Goal: Task Accomplishment & Management: Complete application form

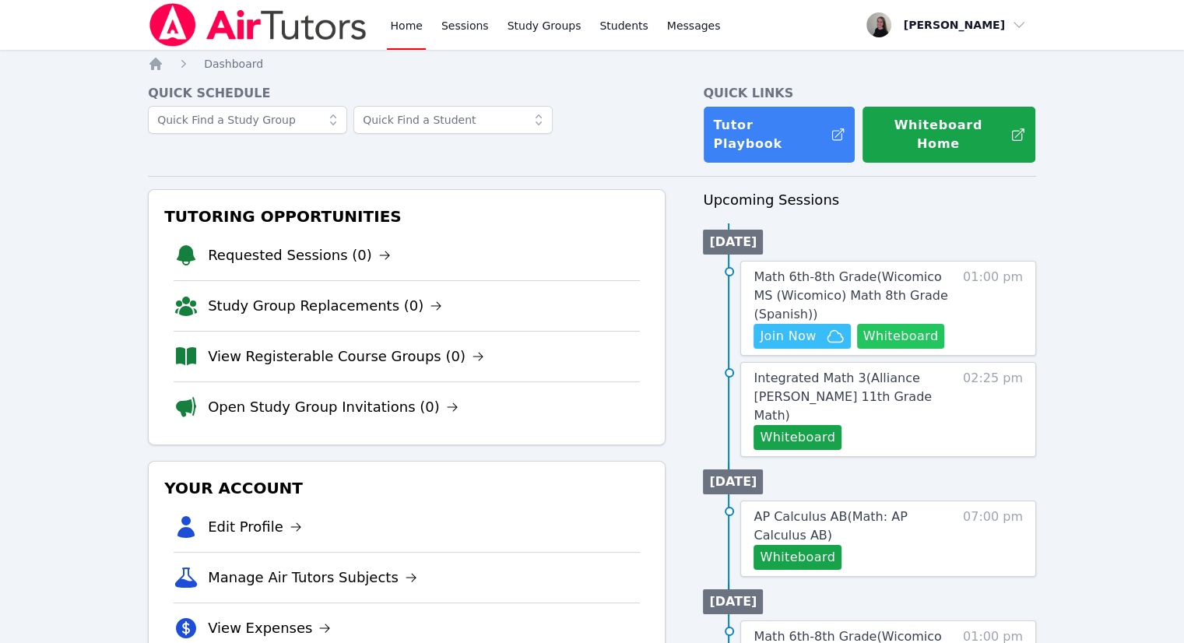
click at [915, 324] on button "Whiteboard" at bounding box center [901, 336] width 88 height 25
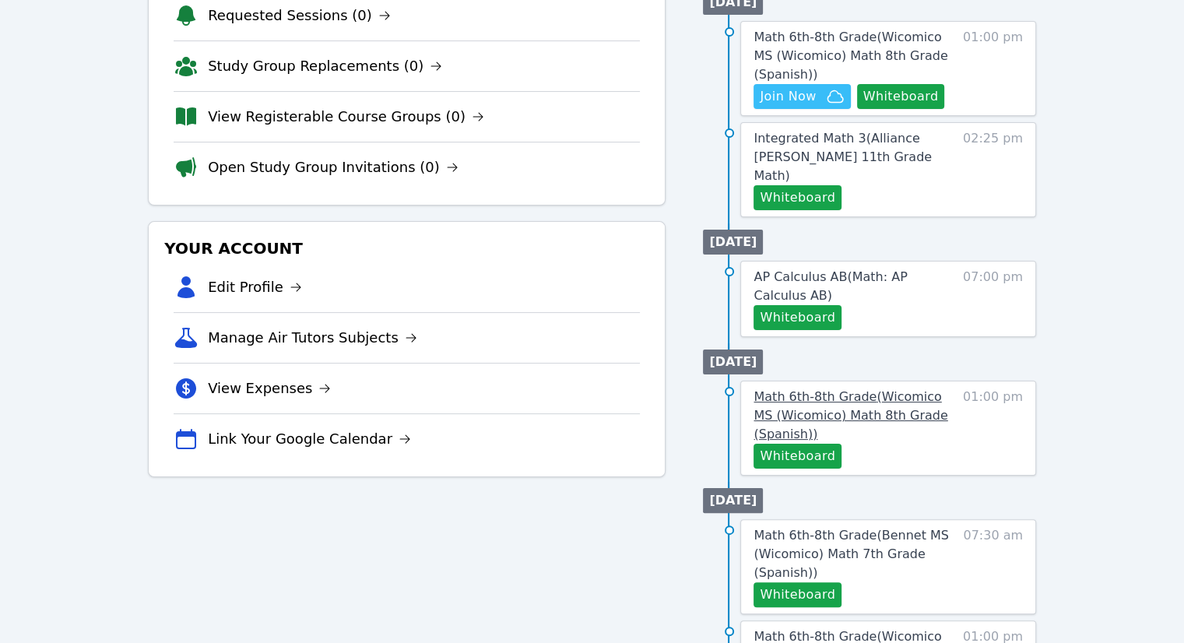
scroll to position [311, 0]
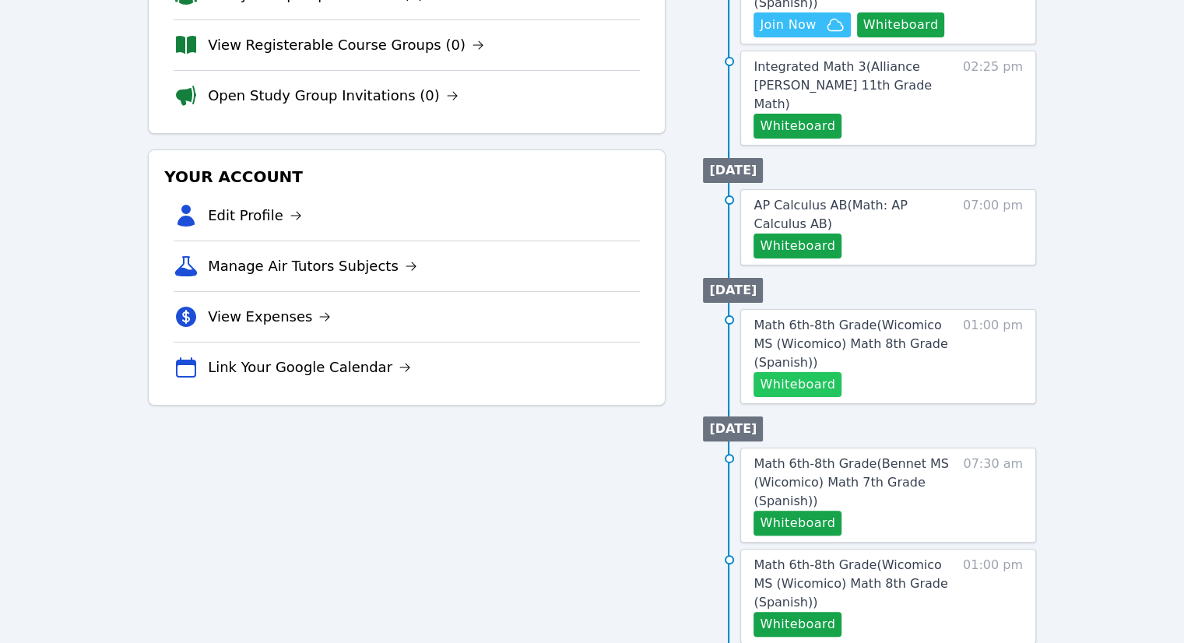
click at [810, 372] on button "Whiteboard" at bounding box center [798, 384] width 88 height 25
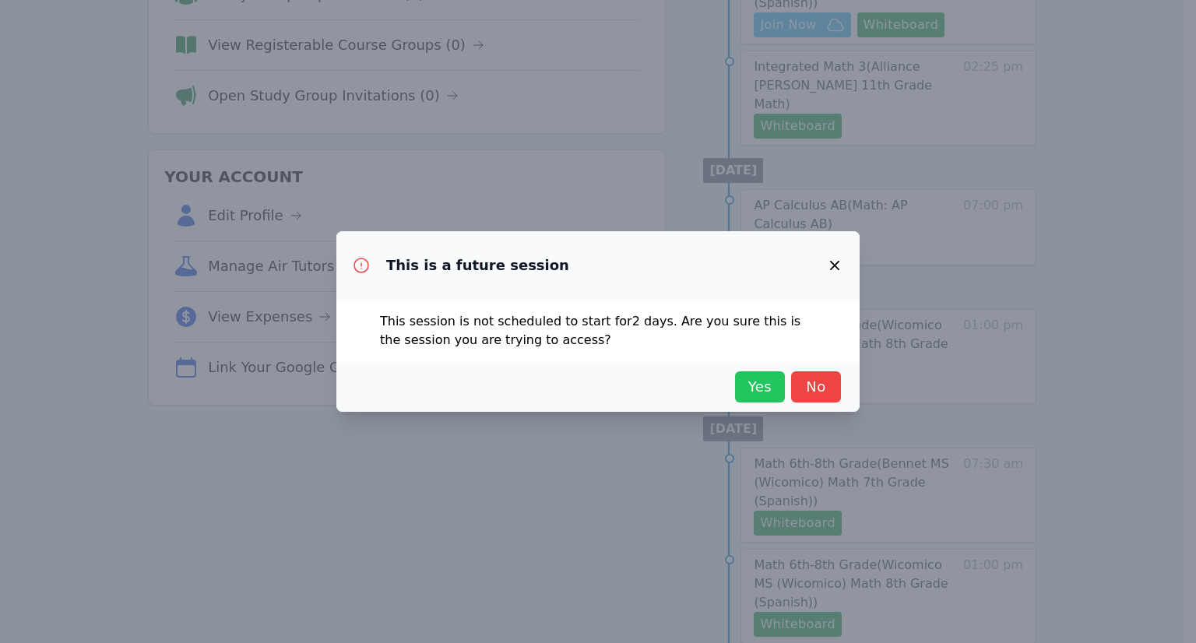
click at [754, 396] on span "Yes" at bounding box center [760, 387] width 34 height 22
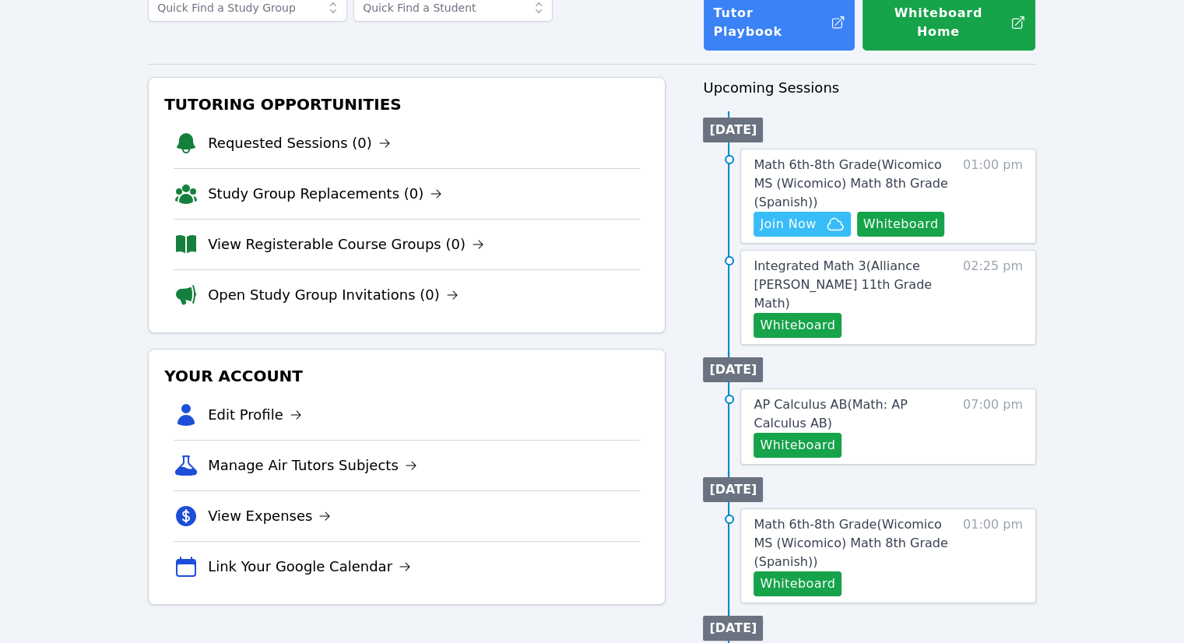
scroll to position [0, 0]
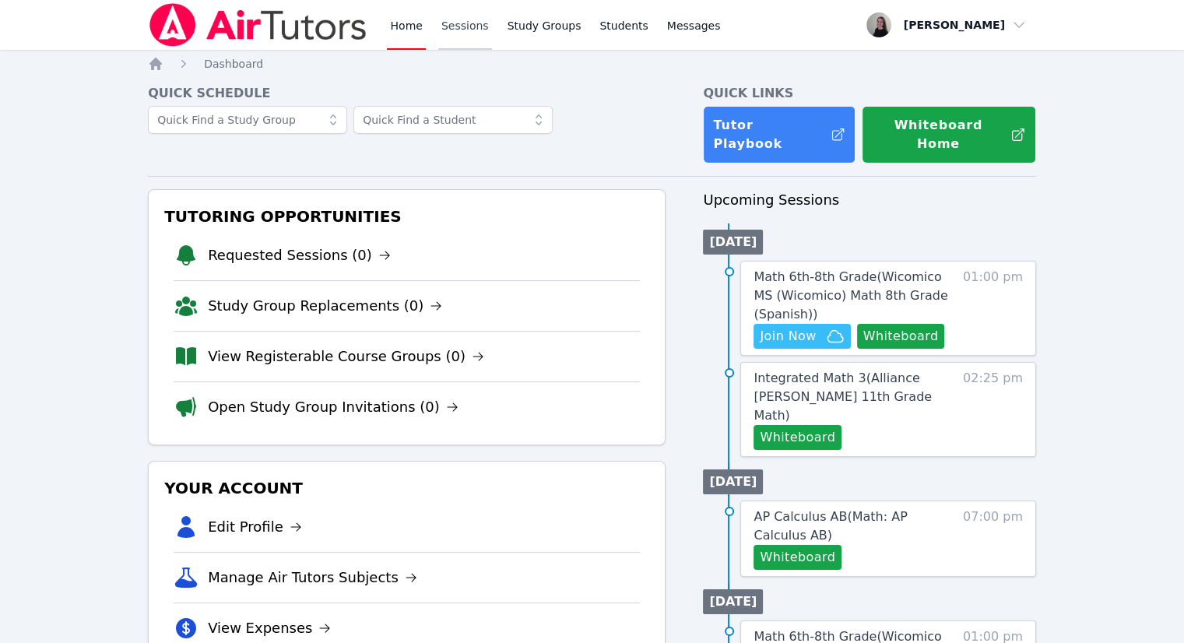
click at [444, 47] on link "Sessions" at bounding box center [465, 25] width 54 height 50
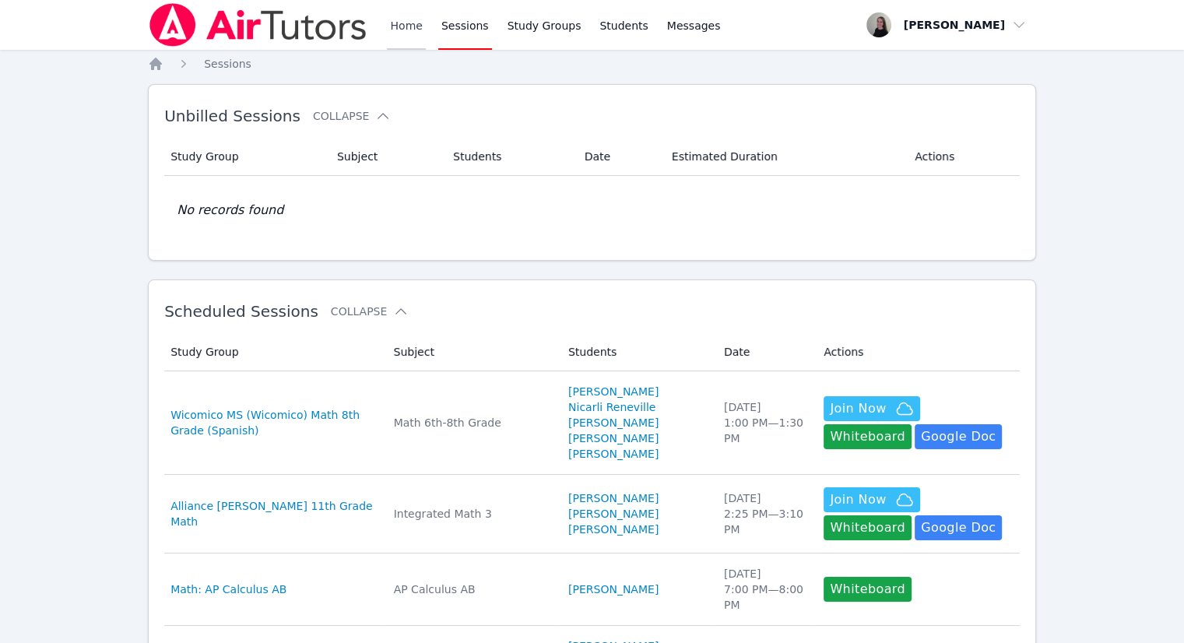
click at [392, 36] on link "Home" at bounding box center [406, 25] width 38 height 50
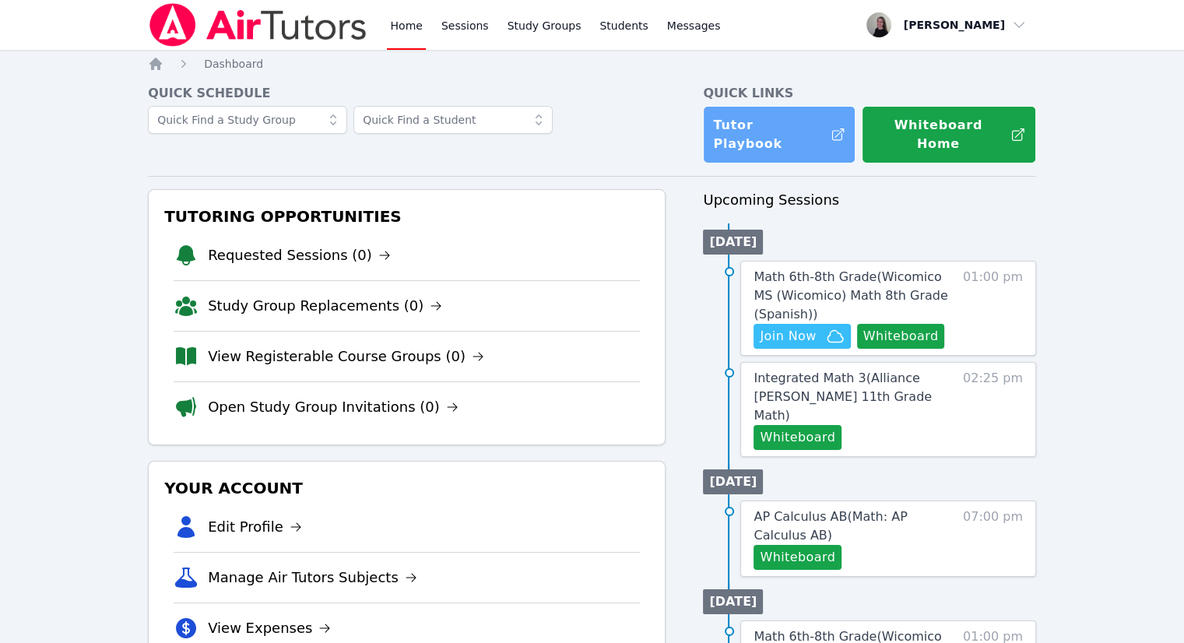
click at [791, 132] on link "Tutor Playbook" at bounding box center [779, 135] width 153 height 58
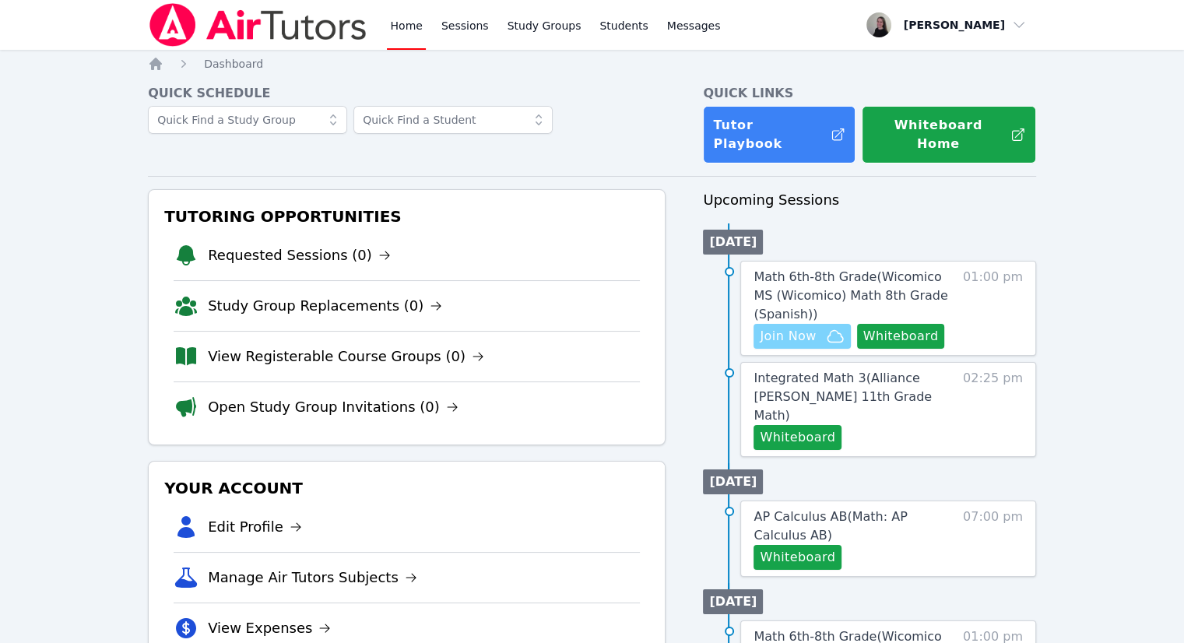
click at [769, 327] on span "Join Now" at bounding box center [788, 336] width 56 height 19
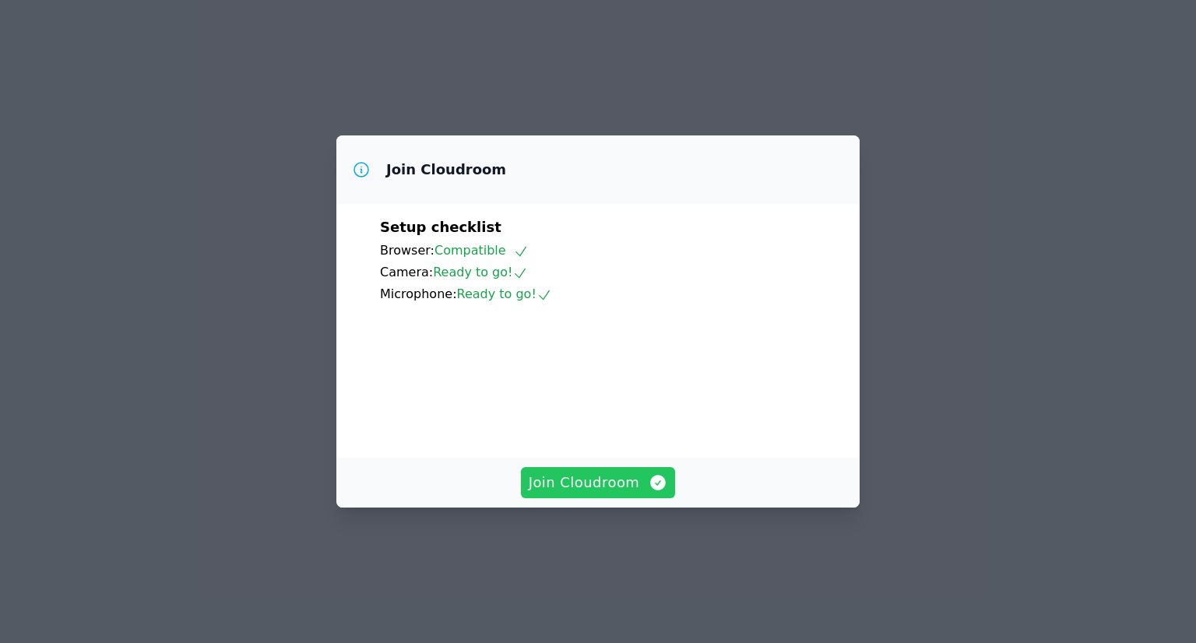
click at [620, 494] on span "Join Cloudroom" at bounding box center [598, 483] width 139 height 22
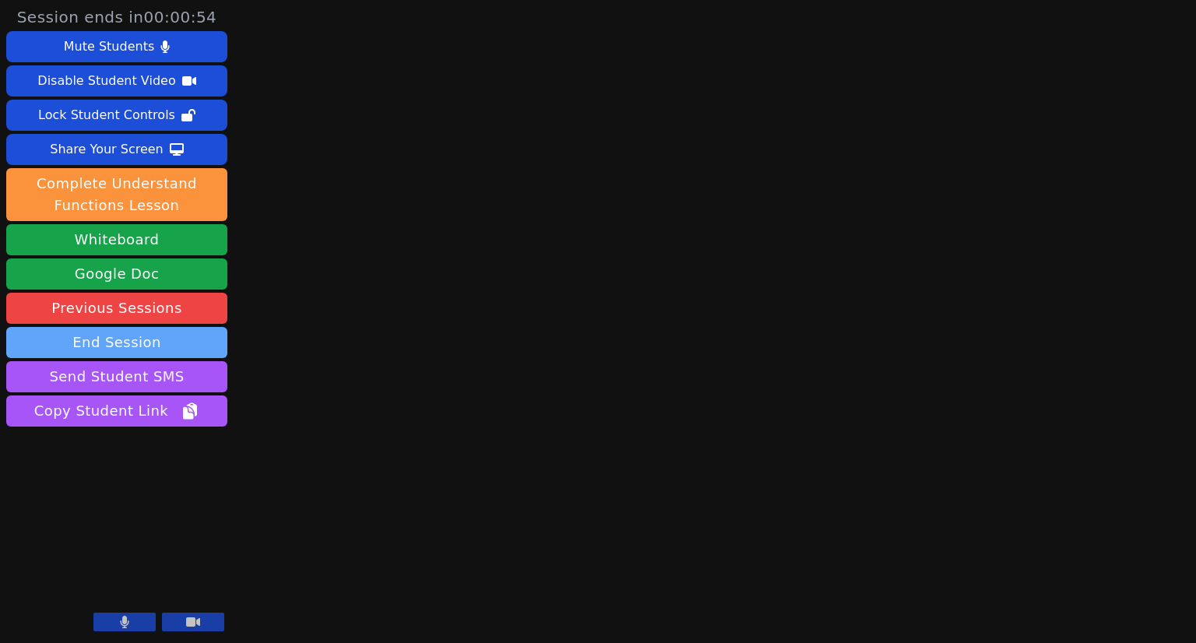
click at [154, 347] on button "End Session" at bounding box center [116, 342] width 221 height 31
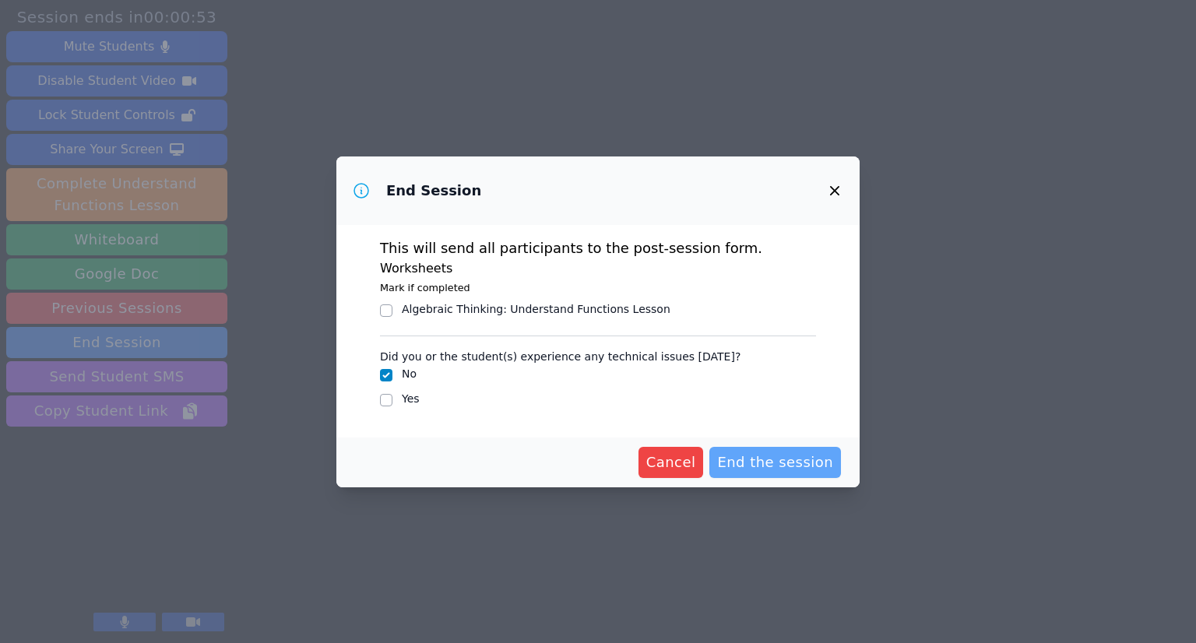
click at [789, 469] on span "End the session" at bounding box center [775, 462] width 116 height 22
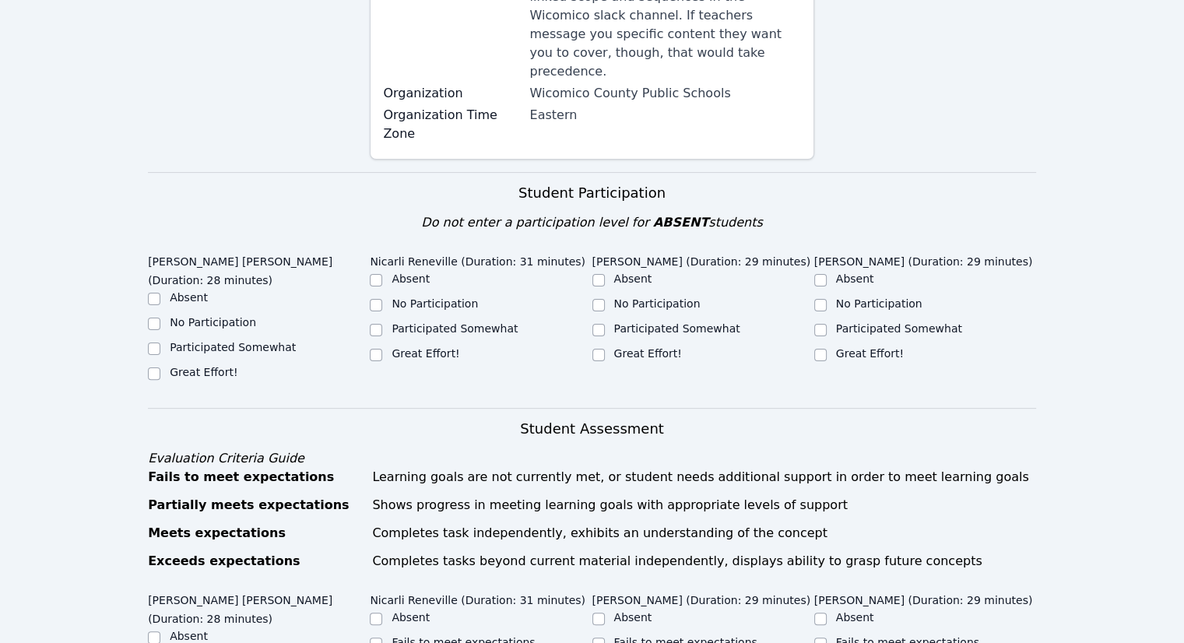
scroll to position [389, 0]
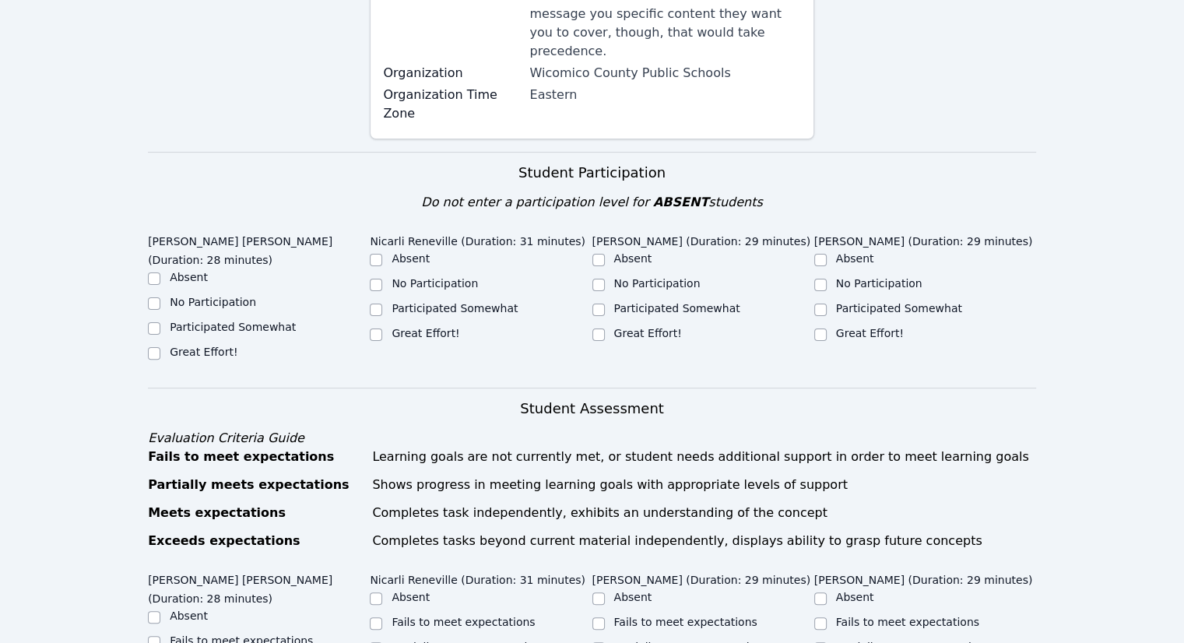
click at [208, 321] on label "Participated Somewhat" at bounding box center [233, 327] width 126 height 12
click at [160, 322] on input "Participated Somewhat" at bounding box center [154, 328] width 12 height 12
checkbox input "true"
click at [419, 302] on label "Participated Somewhat" at bounding box center [455, 308] width 126 height 12
click at [382, 304] on input "Participated Somewhat" at bounding box center [376, 310] width 12 height 12
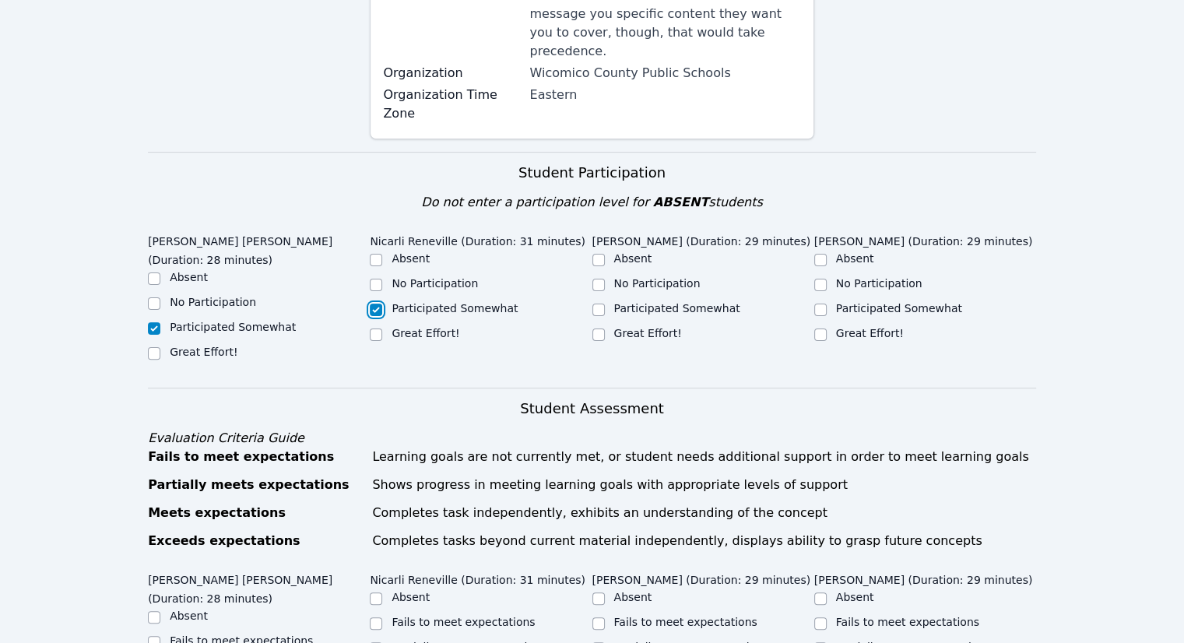
checkbox input "true"
click at [677, 277] on label "No Participation" at bounding box center [657, 283] width 86 height 12
click at [605, 279] on input "No Participation" at bounding box center [598, 285] width 12 height 12
checkbox input "true"
click at [824, 300] on div at bounding box center [820, 309] width 12 height 19
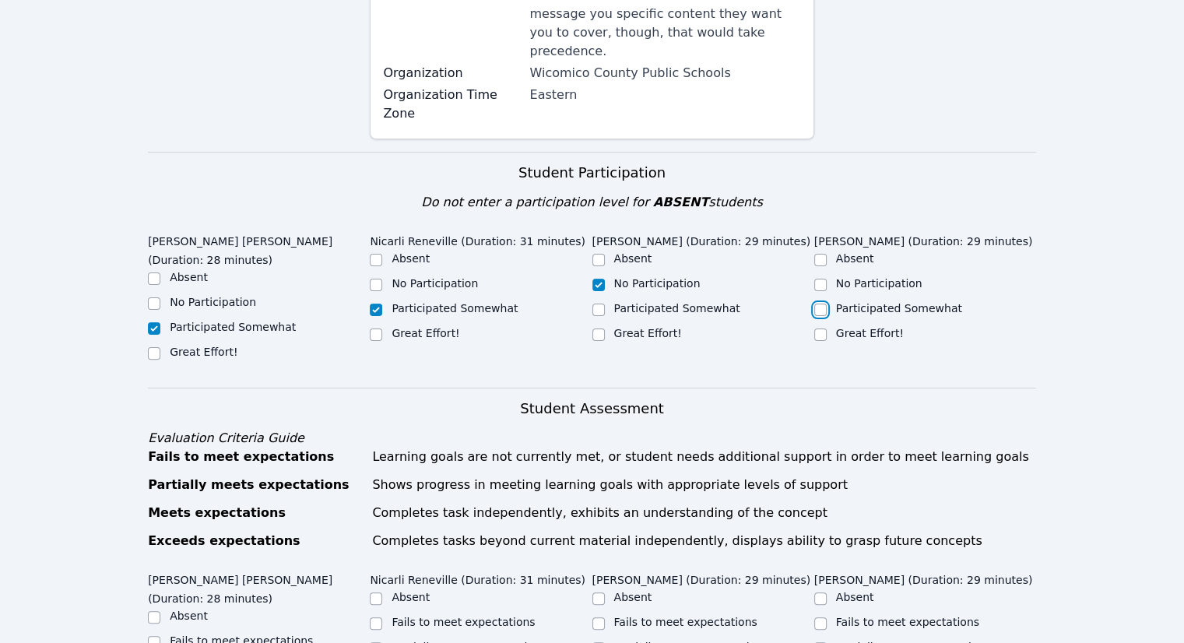
click at [824, 304] on input "Participated Somewhat" at bounding box center [820, 310] width 12 height 12
checkbox input "true"
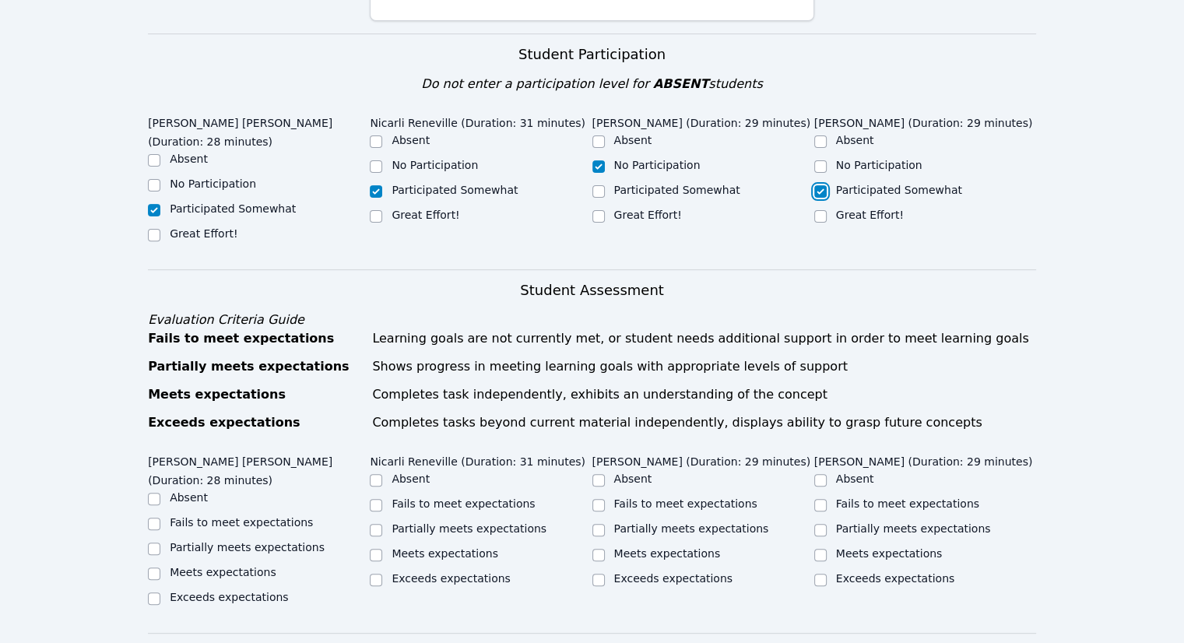
scroll to position [778, 0]
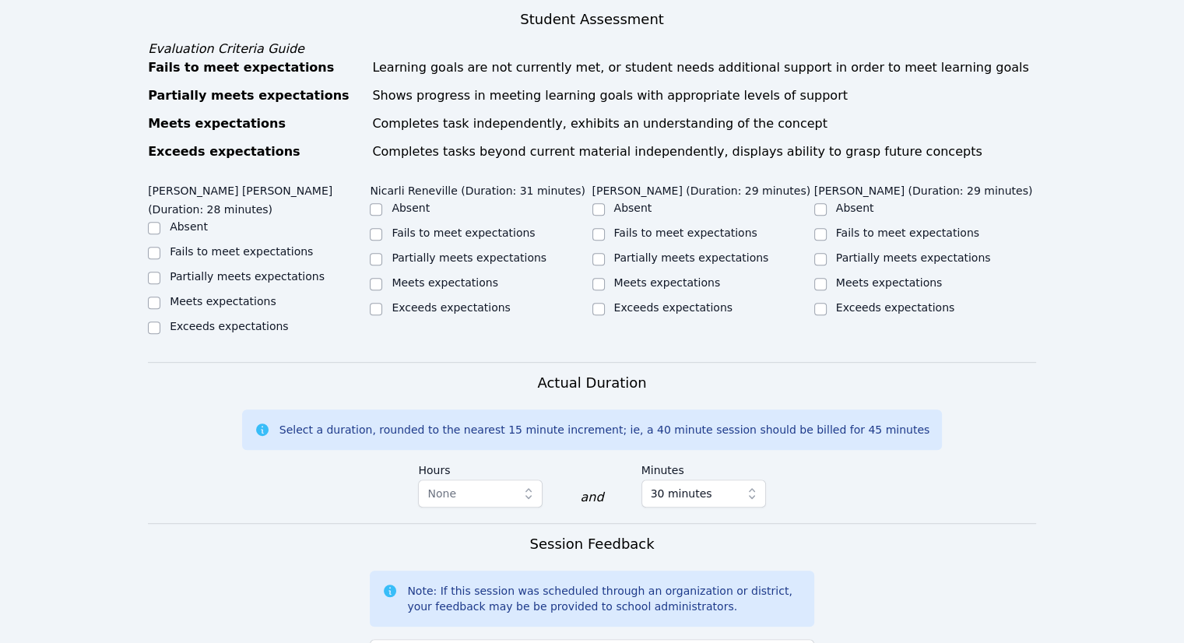
click at [236, 270] on label "Partially meets expectations" at bounding box center [247, 276] width 155 height 12
click at [160, 272] on input "Partially meets expectations" at bounding box center [154, 278] width 12 height 12
checkbox input "true"
click at [220, 295] on label "Meets expectations" at bounding box center [223, 301] width 107 height 12
click at [160, 297] on input "Meets expectations" at bounding box center [154, 303] width 12 height 12
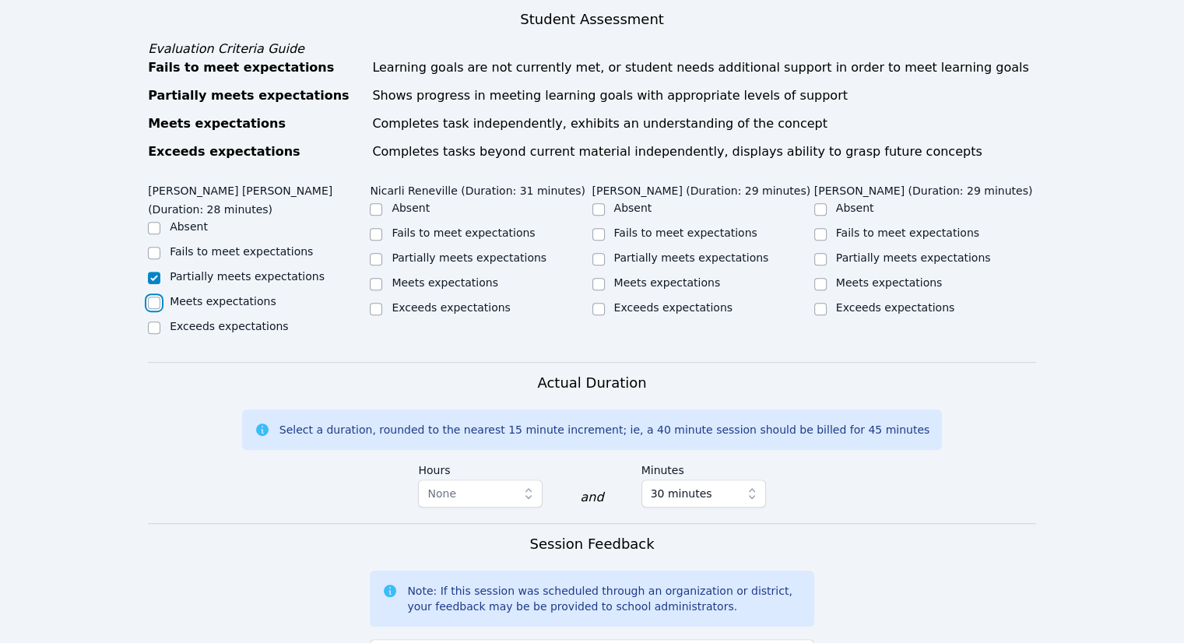
checkbox input "true"
checkbox input "false"
drag, startPoint x: 367, startPoint y: 244, endPoint x: 374, endPoint y: 246, distance: 8.1
click at [371, 246] on div "Leo Ranjel Arriaga Roblero (Duration: 28 minutes) Absent Fails to meet expectat…" at bounding box center [592, 269] width 888 height 185
click at [392, 276] on label "Meets expectations" at bounding box center [445, 282] width 107 height 12
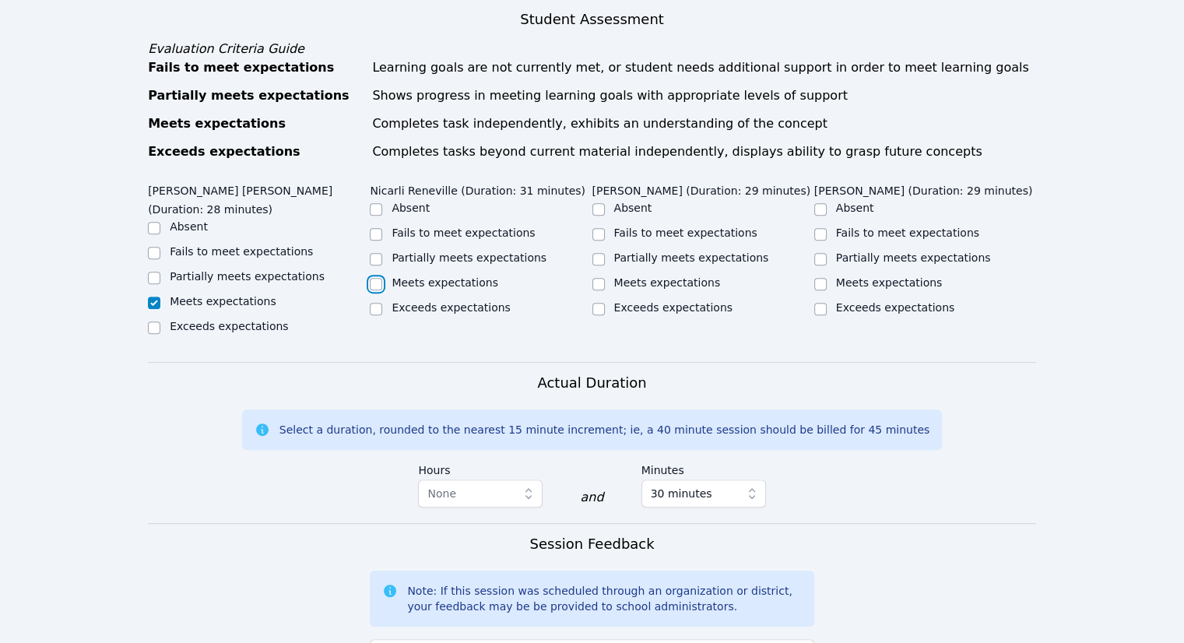
click at [382, 278] on input "Meets expectations" at bounding box center [376, 284] width 12 height 12
checkbox input "true"
click at [618, 251] on label "Partially meets expectations" at bounding box center [691, 257] width 155 height 12
click at [605, 253] on input "Partially meets expectations" at bounding box center [598, 259] width 12 height 12
checkbox input "true"
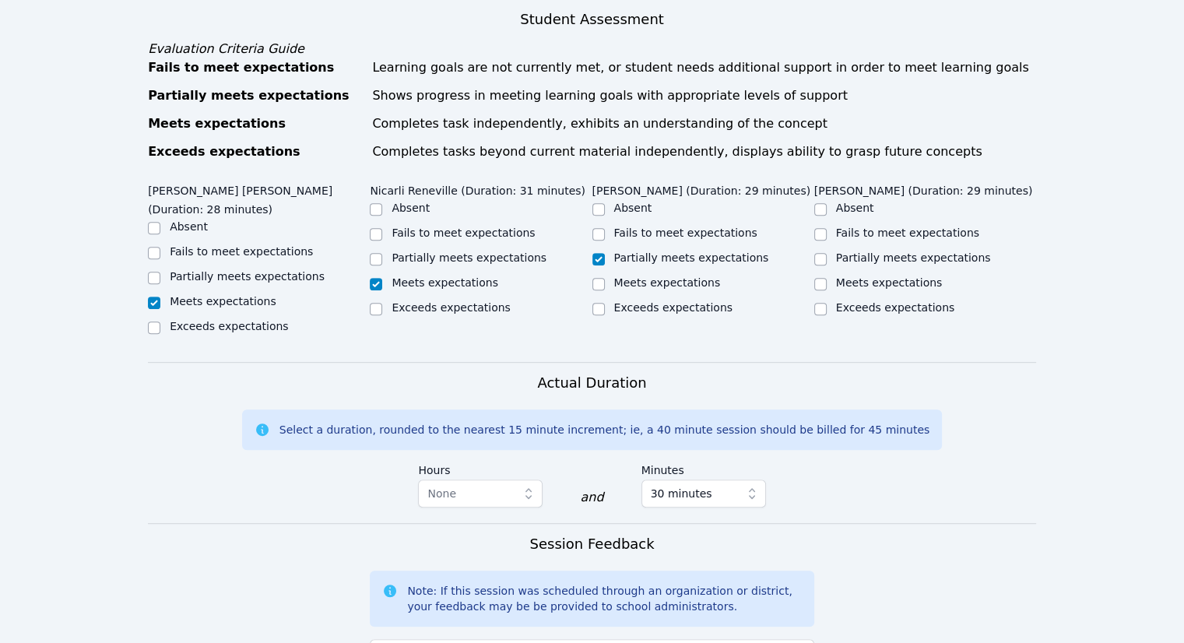
click at [827, 250] on div "Partially meets expectations" at bounding box center [925, 259] width 222 height 19
click at [824, 253] on input "Partially meets expectations" at bounding box center [820, 259] width 12 height 12
checkbox input "true"
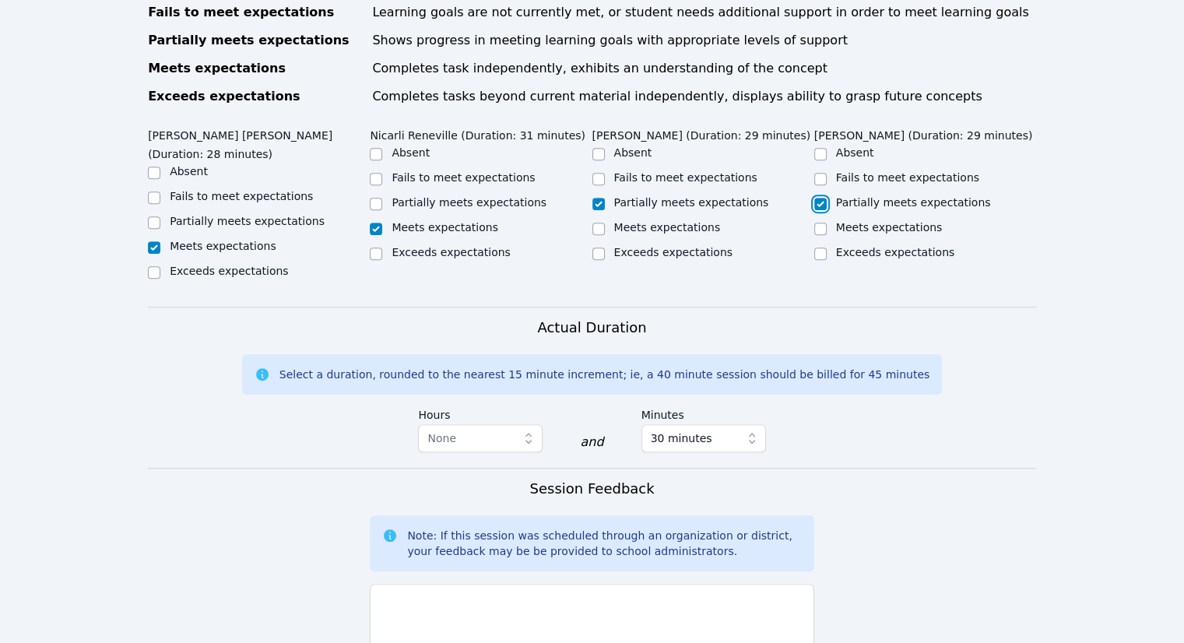
scroll to position [1145, 0]
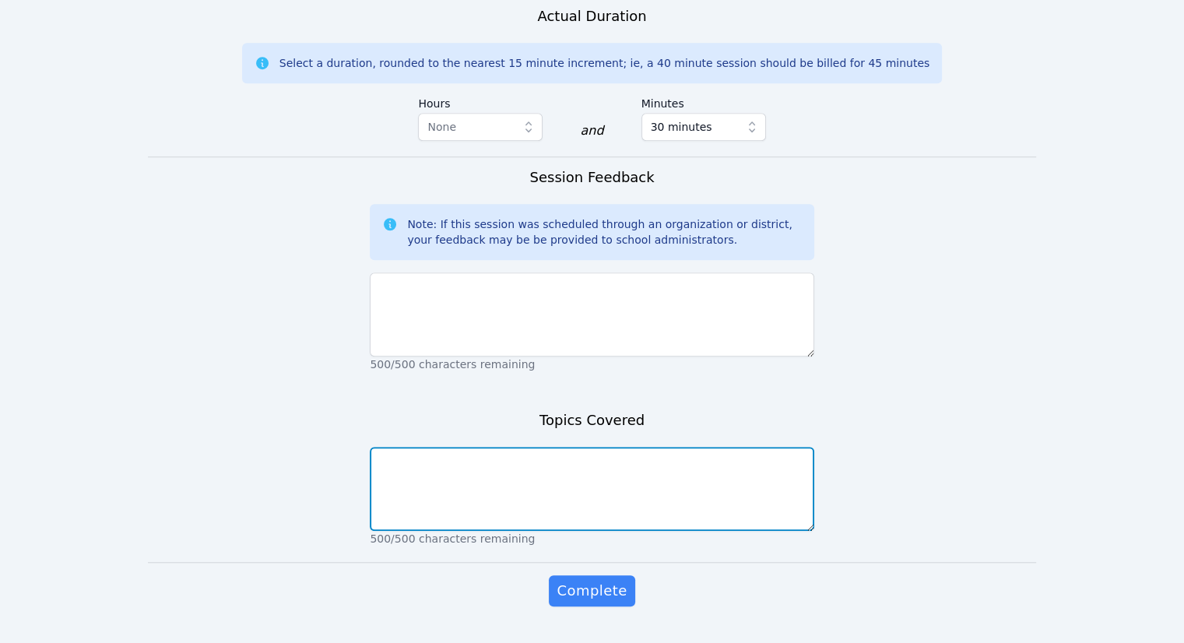
click at [645, 447] on textarea at bounding box center [592, 489] width 444 height 84
type textarea "rotations"
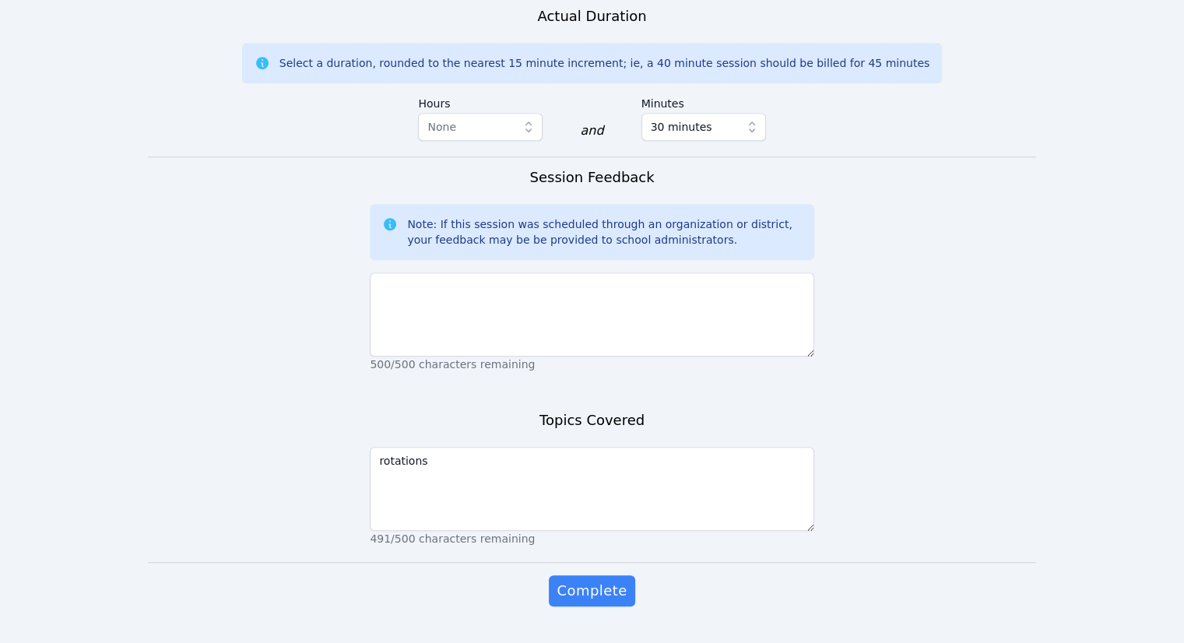
click at [504, 357] on p "500/500 characters remaining" at bounding box center [592, 365] width 444 height 16
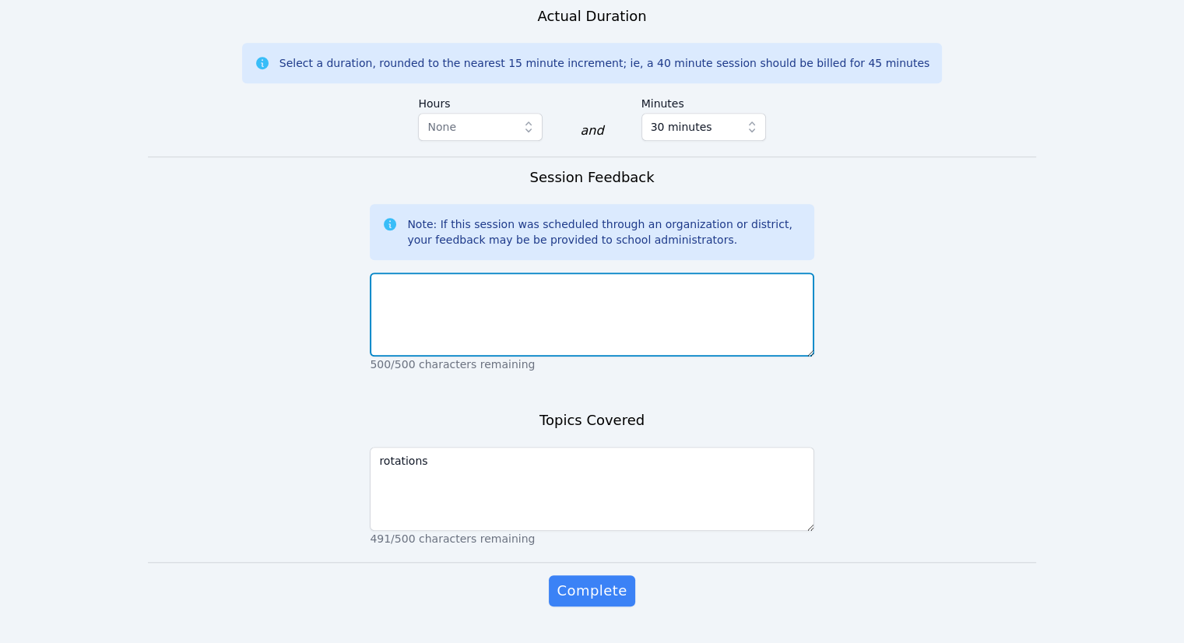
click at [500, 307] on textarea at bounding box center [592, 314] width 444 height 84
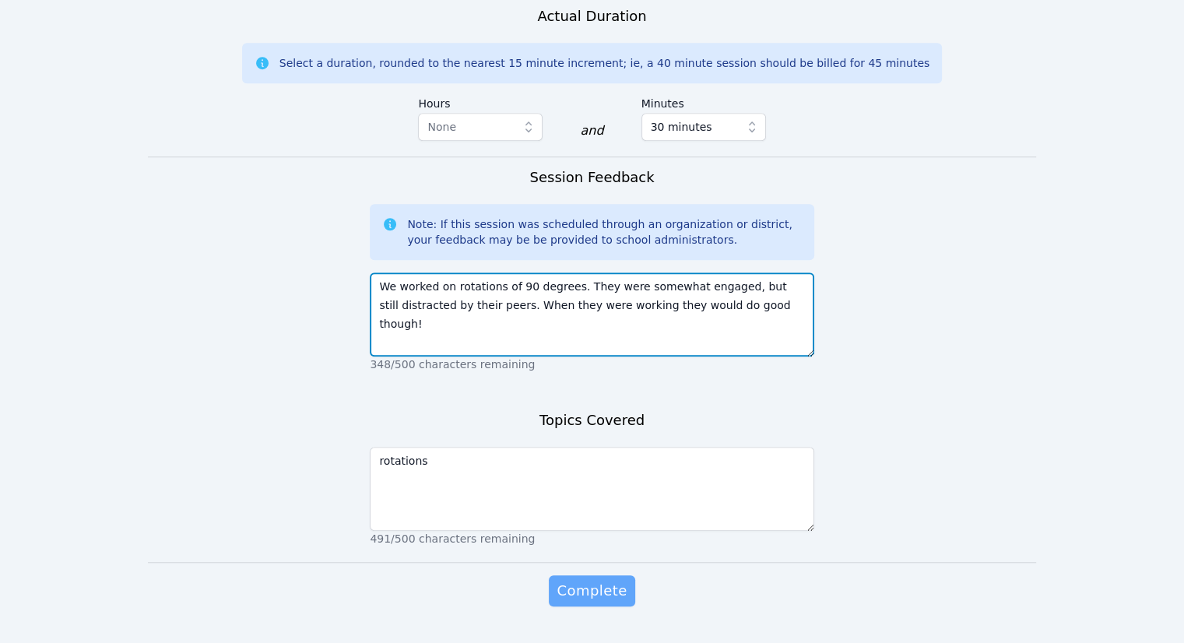
type textarea "We worked on rotations of 90 degrees. They were somewhat engaged, but still dis…"
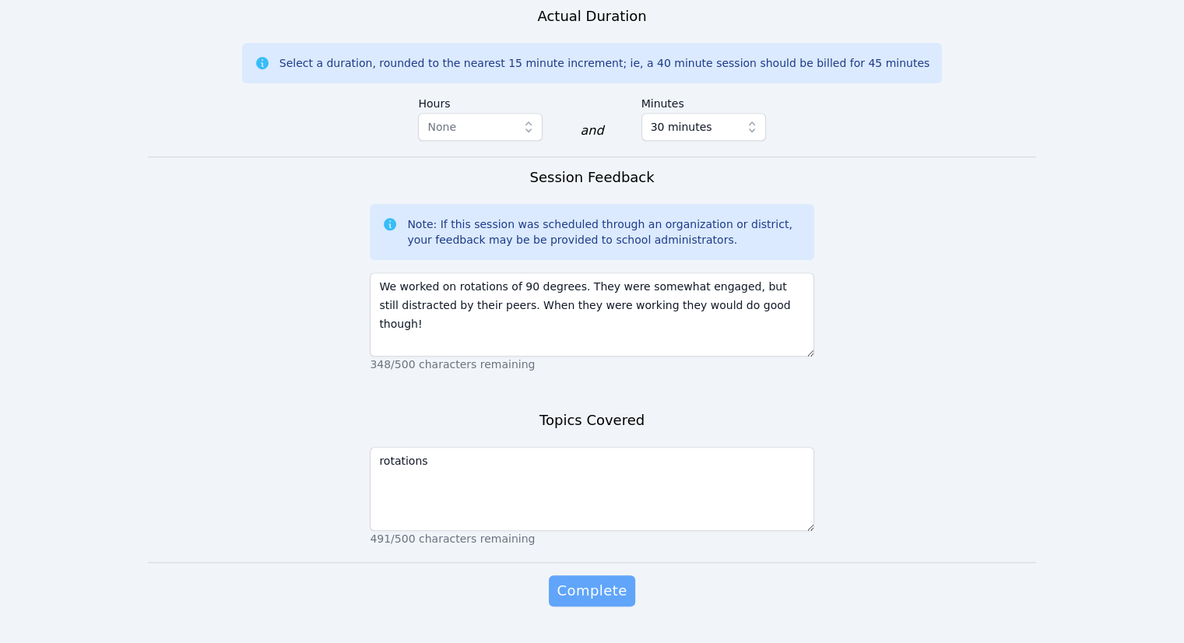
click at [621, 580] on span "Complete" at bounding box center [592, 591] width 70 height 22
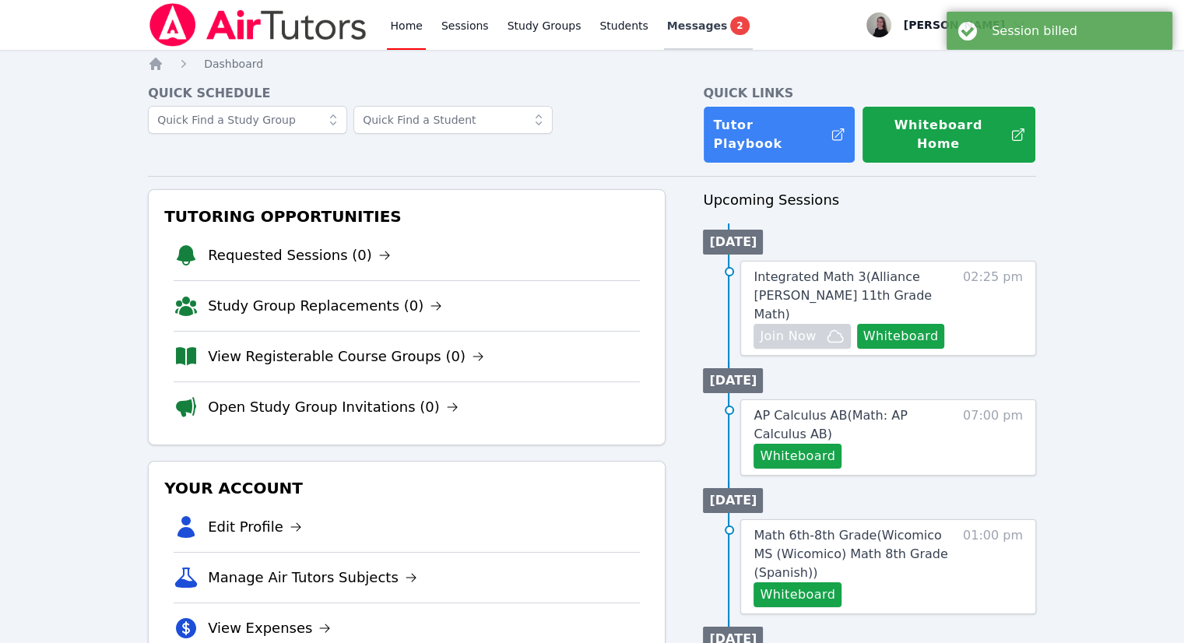
click at [680, 30] on span "Messages" at bounding box center [697, 26] width 60 height 16
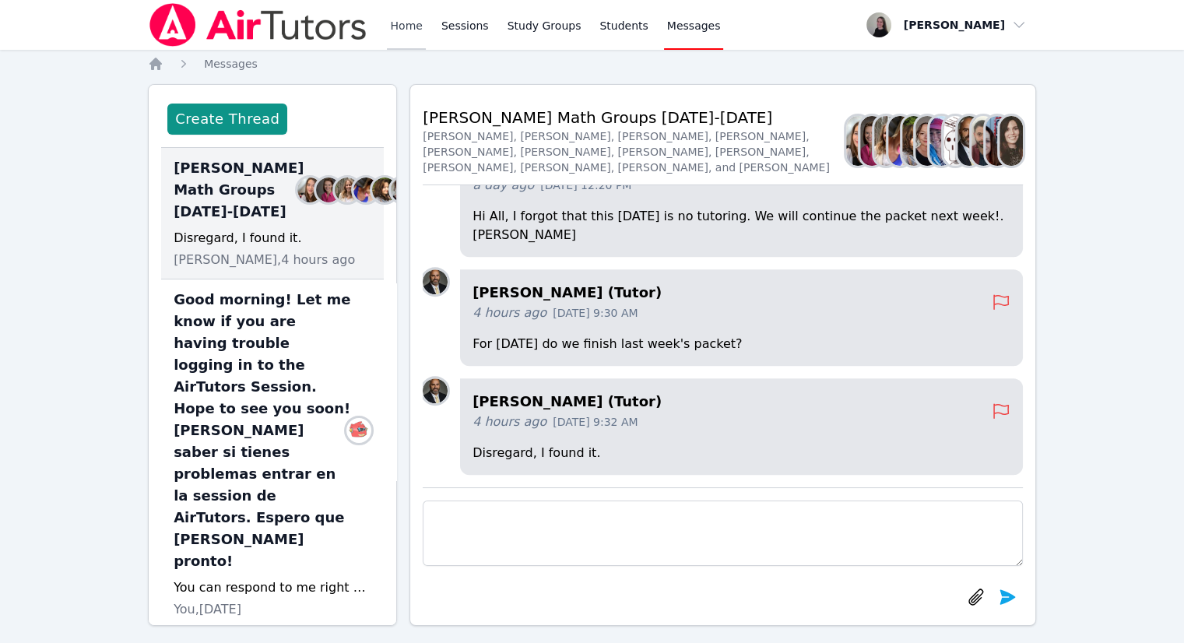
click at [412, 30] on link "Home" at bounding box center [406, 25] width 38 height 50
